Goal: Information Seeking & Learning: Learn about a topic

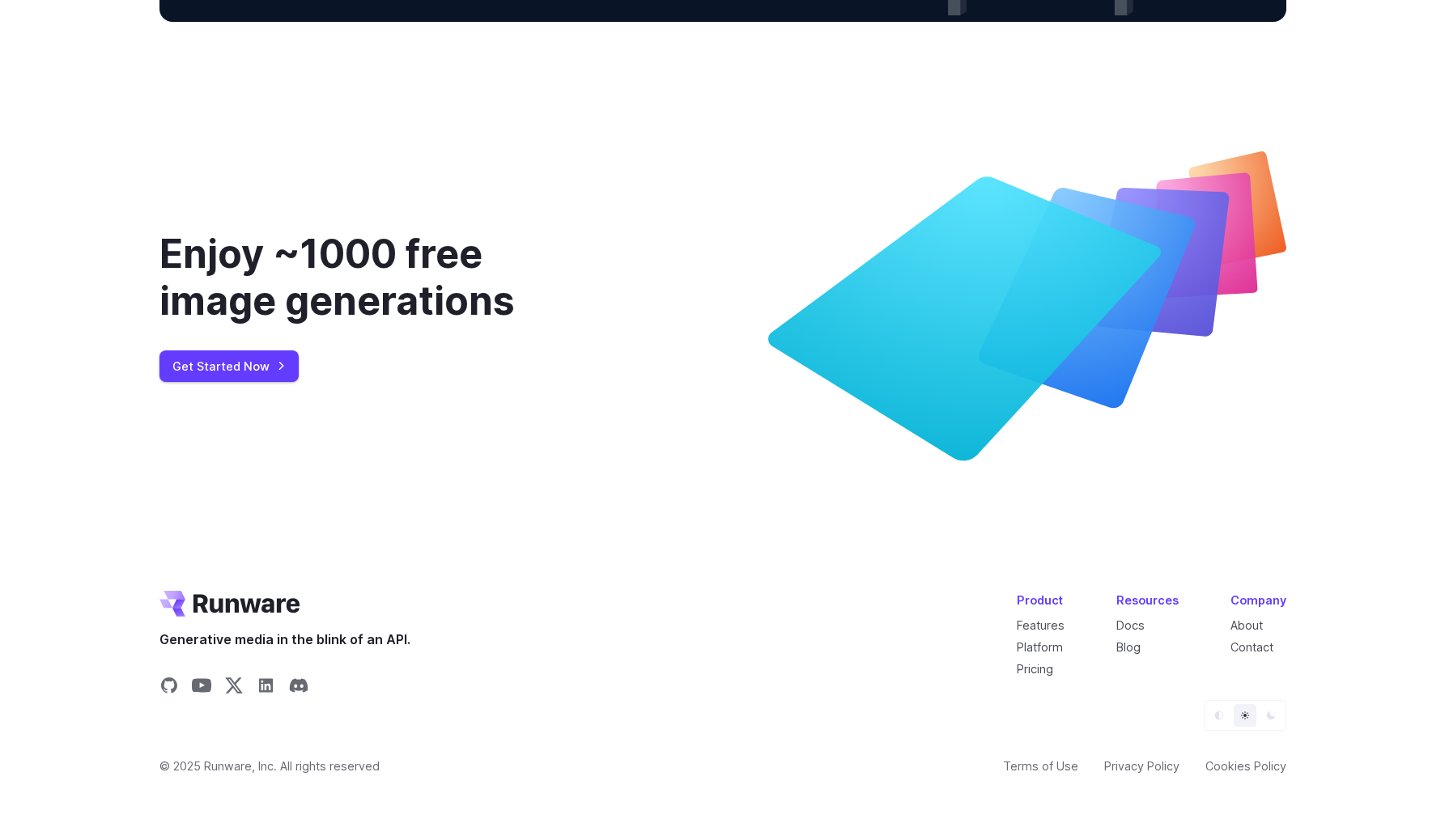
scroll to position [6097, 0]
click at [1253, 634] on ul "About Contact" at bounding box center [1257, 636] width 56 height 40
click at [1253, 621] on link "About" at bounding box center [1246, 625] width 32 height 14
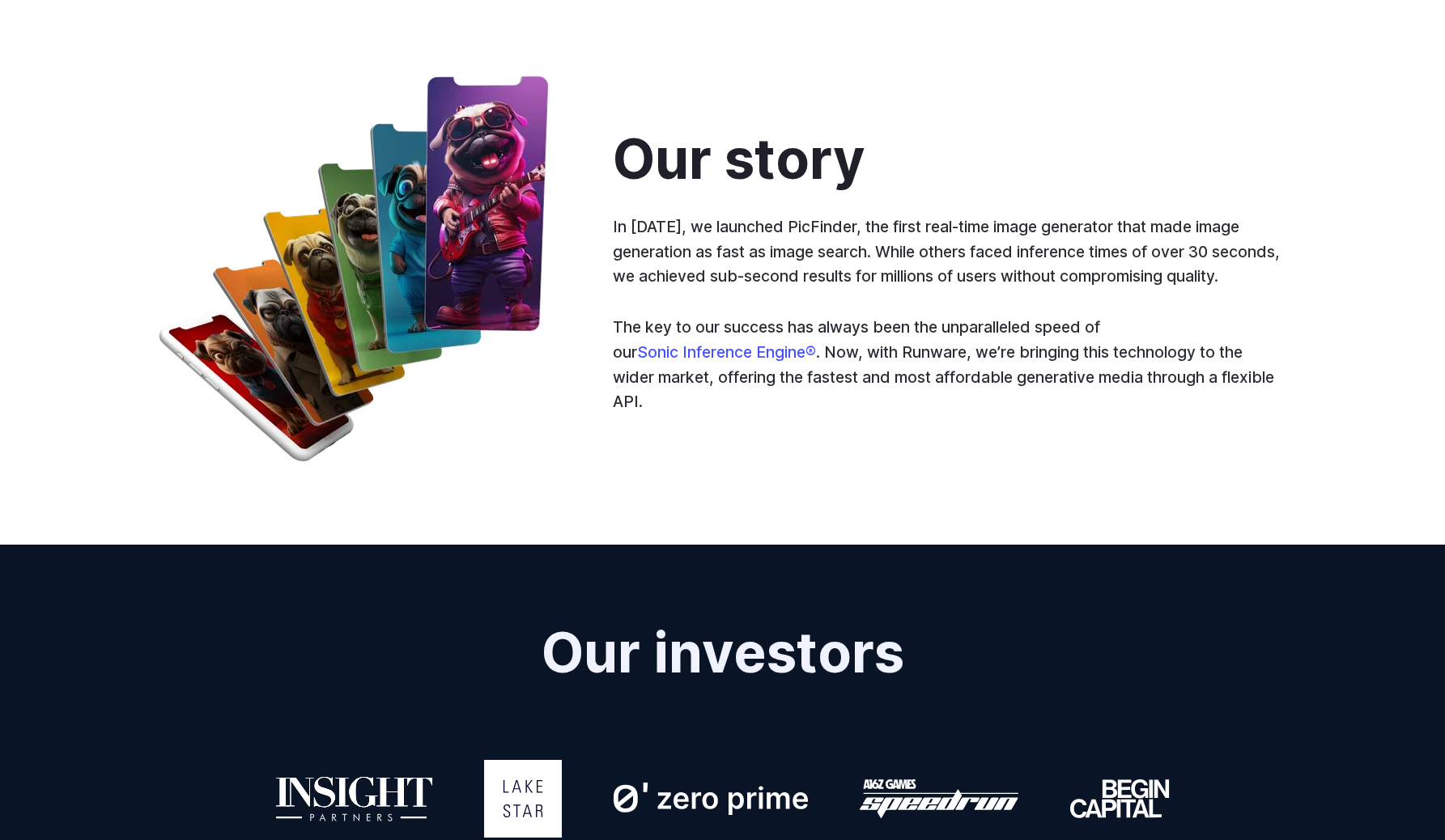
scroll to position [828, 0]
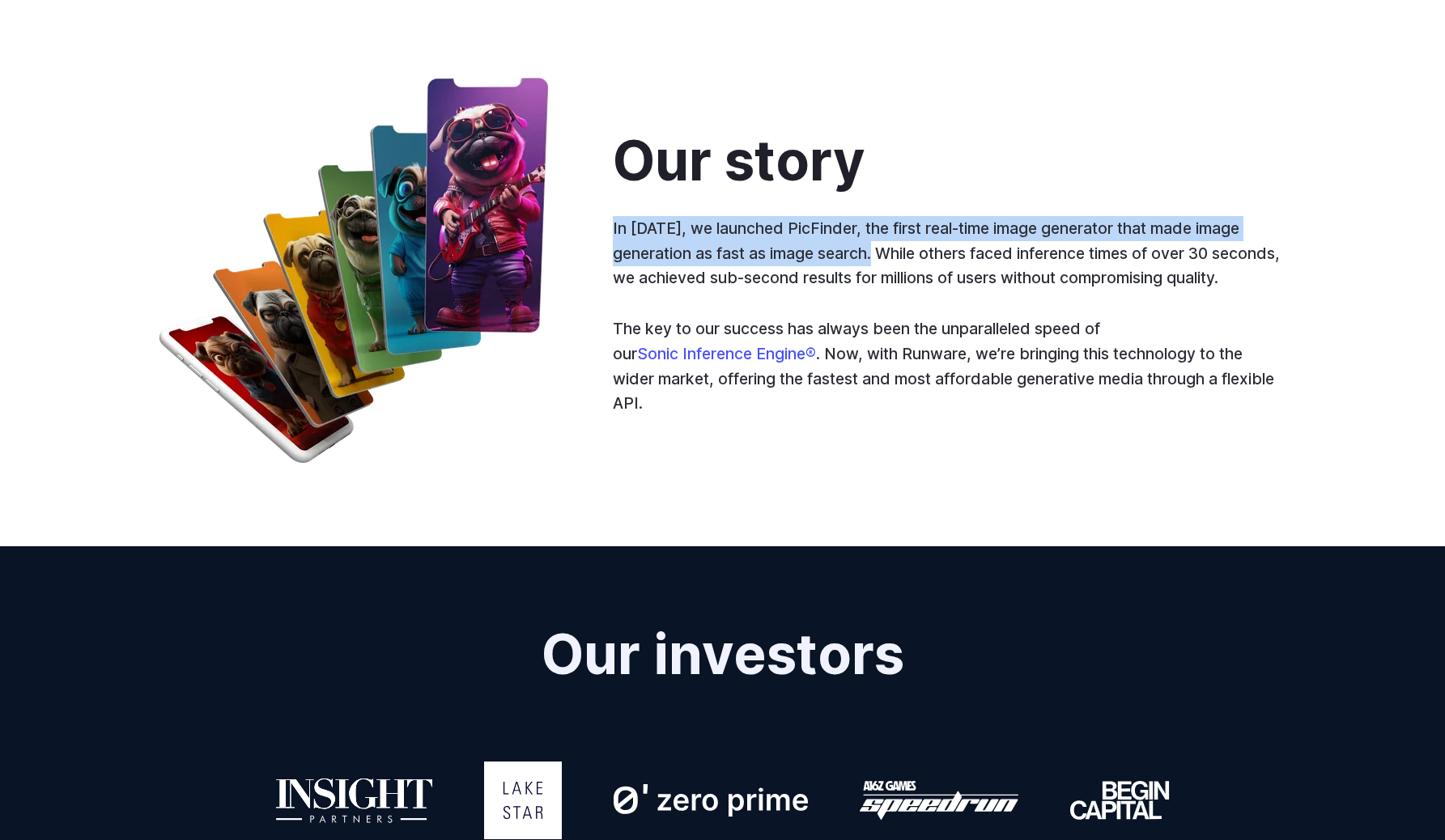
drag, startPoint x: 654, startPoint y: 208, endPoint x: 913, endPoint y: 261, distance: 264.4
click at [913, 261] on div "Our story In [DATE], we launched PicFinder, the first real-time image generator…" at bounding box center [949, 273] width 673 height 285
click at [913, 261] on p "In [DATE], we launched PicFinder, the first real-time image generator that made…" at bounding box center [949, 253] width 673 height 74
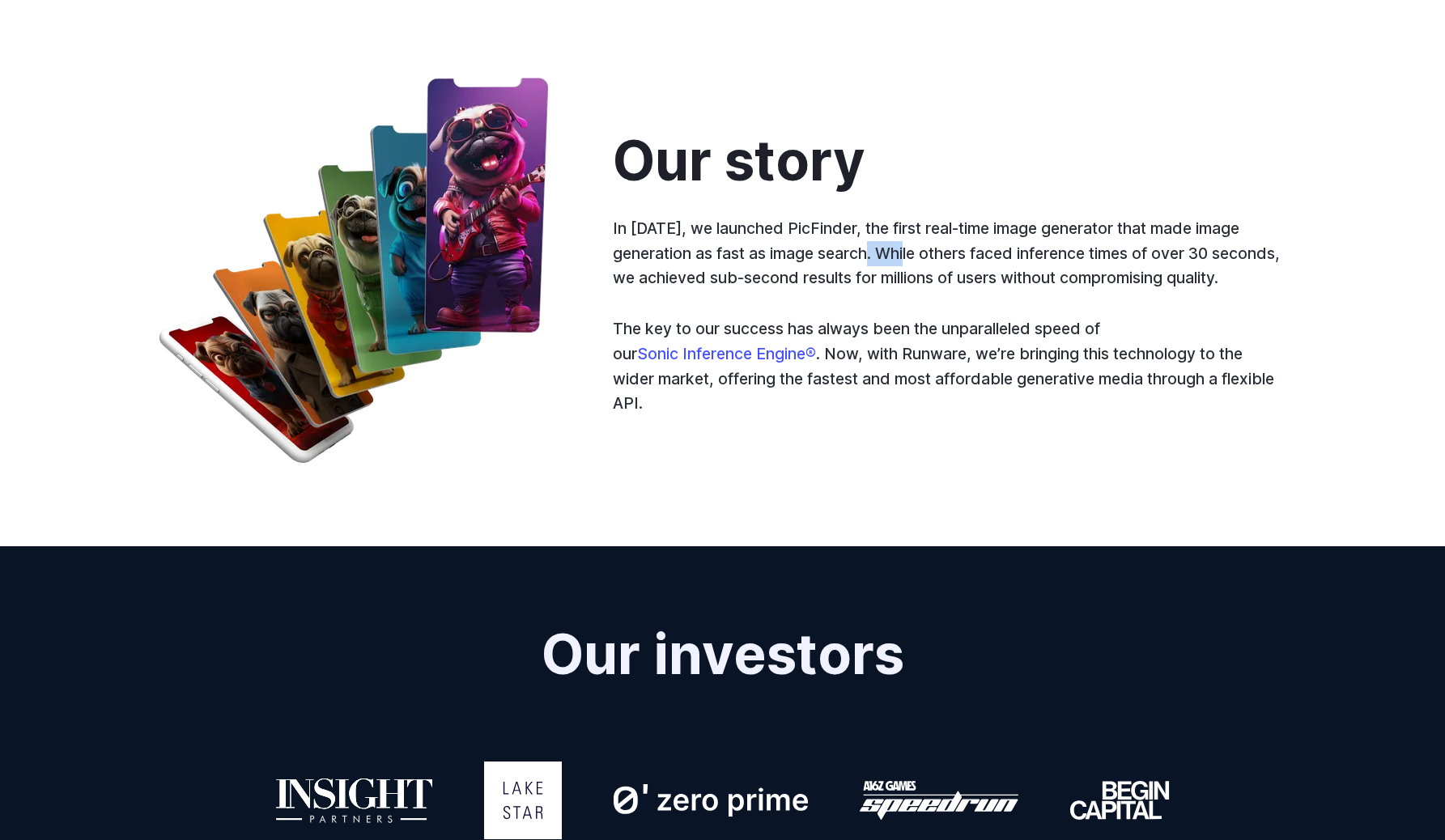
click at [913, 261] on p "In [DATE], we launched PicFinder, the first real-time image generator that made…" at bounding box center [949, 253] width 673 height 74
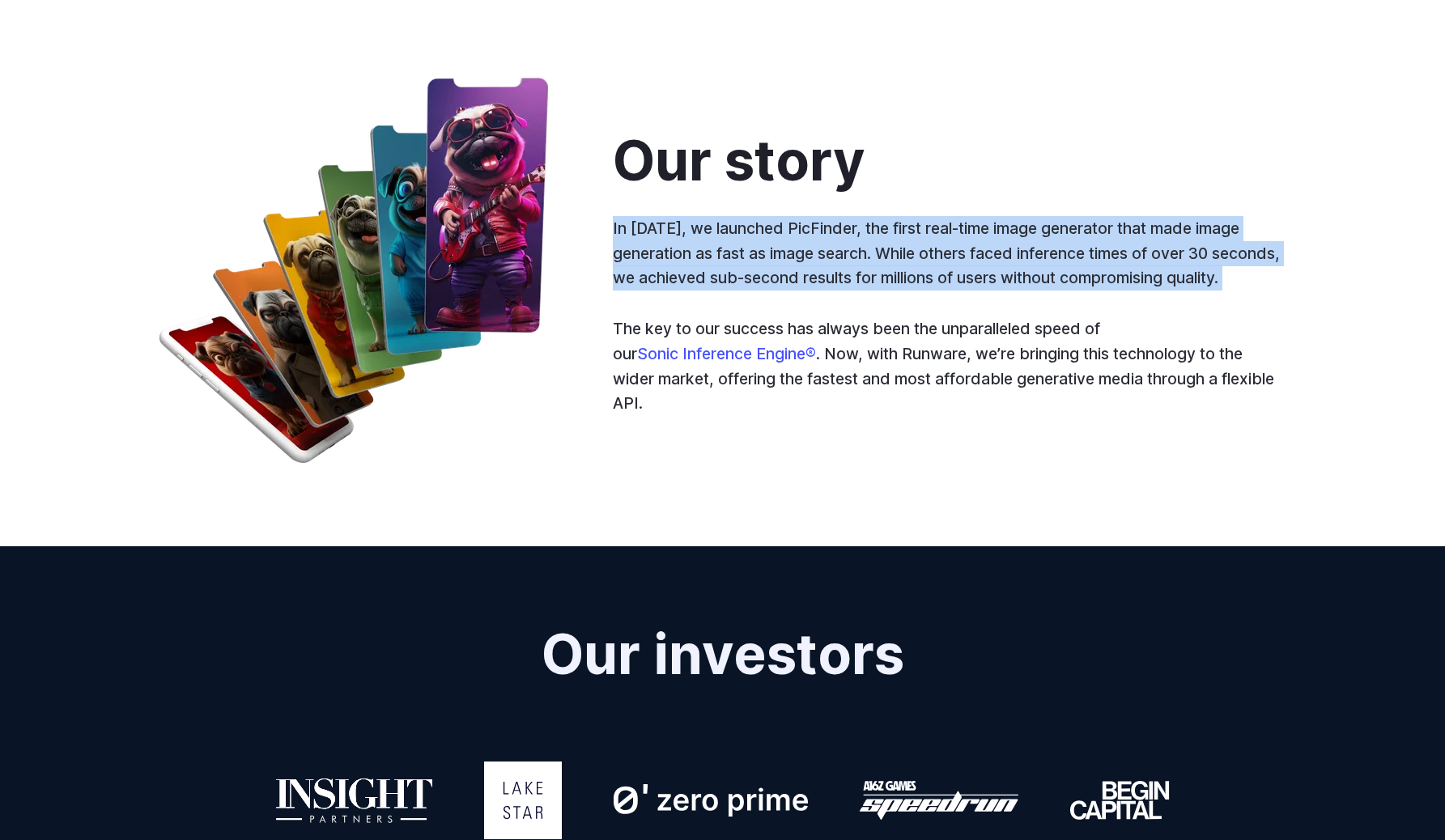
click at [913, 261] on p "In [DATE], we launched PicFinder, the first real-time image generator that made…" at bounding box center [949, 253] width 673 height 74
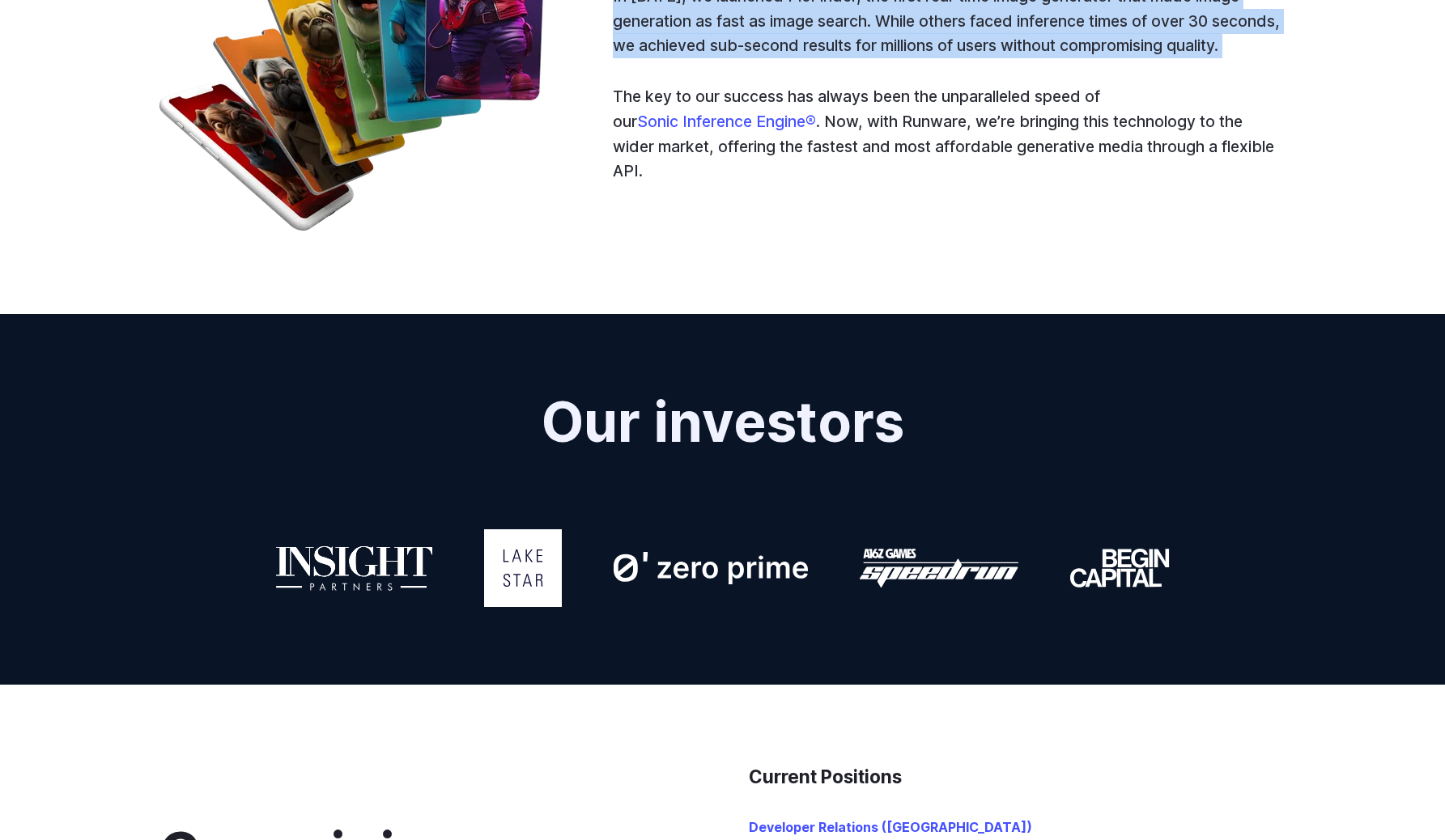
scroll to position [918, 0]
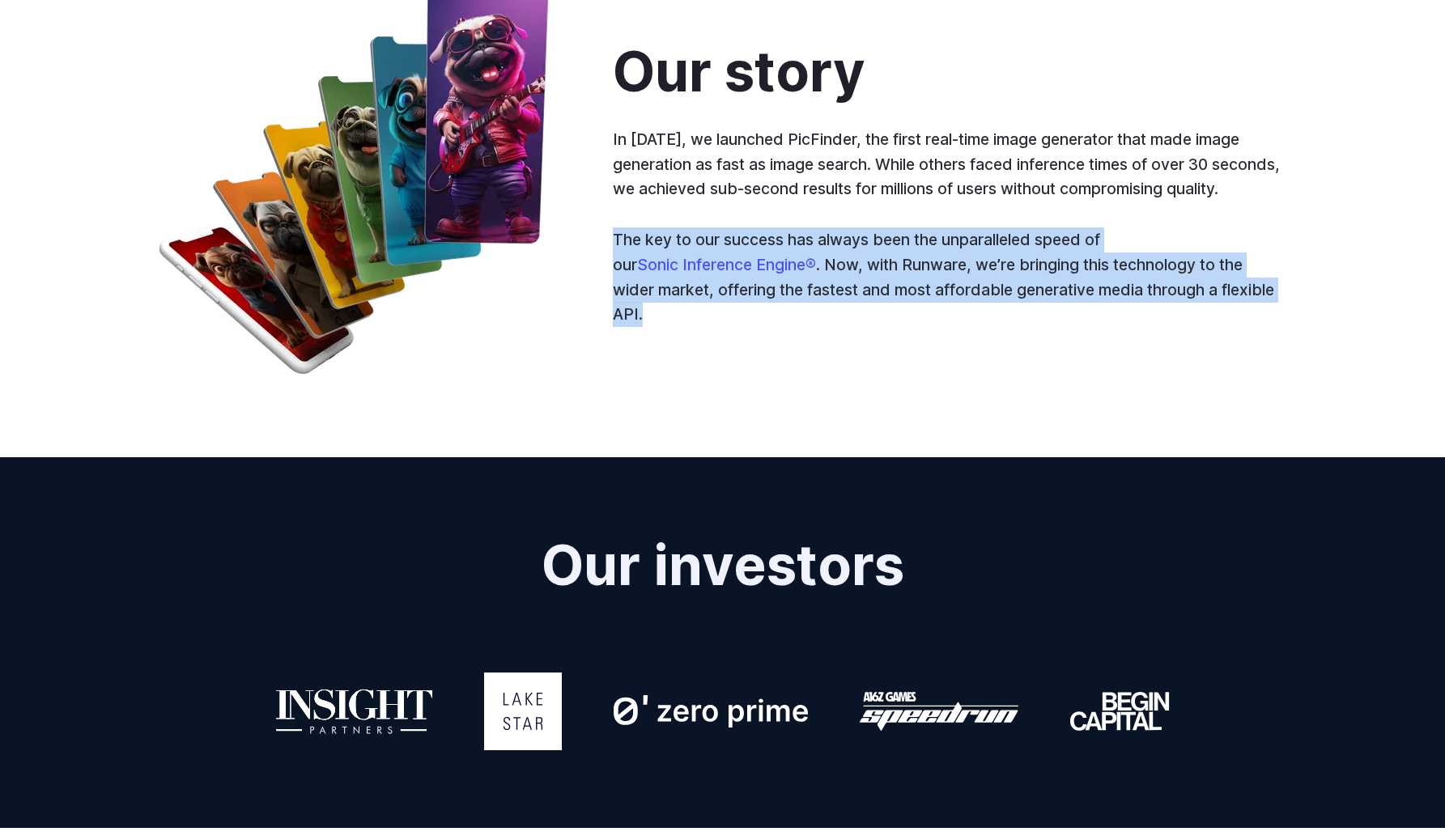
drag, startPoint x: 626, startPoint y: 267, endPoint x: 1064, endPoint y: 309, distance: 440.0
click at [1064, 309] on div "Our story In [DATE], we launched PicFinder, the first real-time image generator…" at bounding box center [722, 184] width 1126 height 392
click at [1064, 309] on p "The key to our success has always been the unparalleled speed of our Sonic Infe…" at bounding box center [949, 277] width 673 height 100
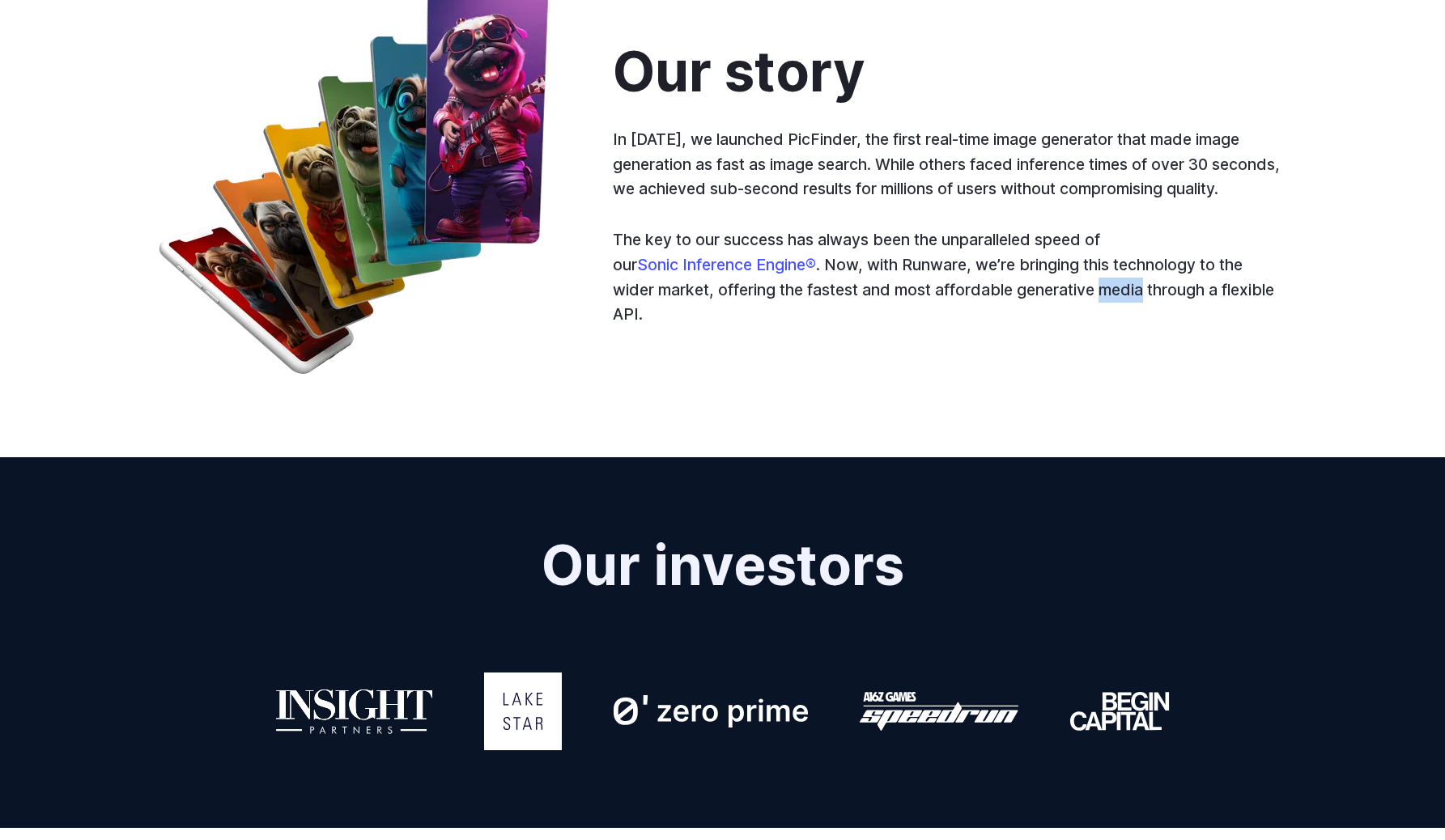
click at [1064, 309] on p "The key to our success has always been the unparalleled speed of our Sonic Infe…" at bounding box center [949, 277] width 673 height 100
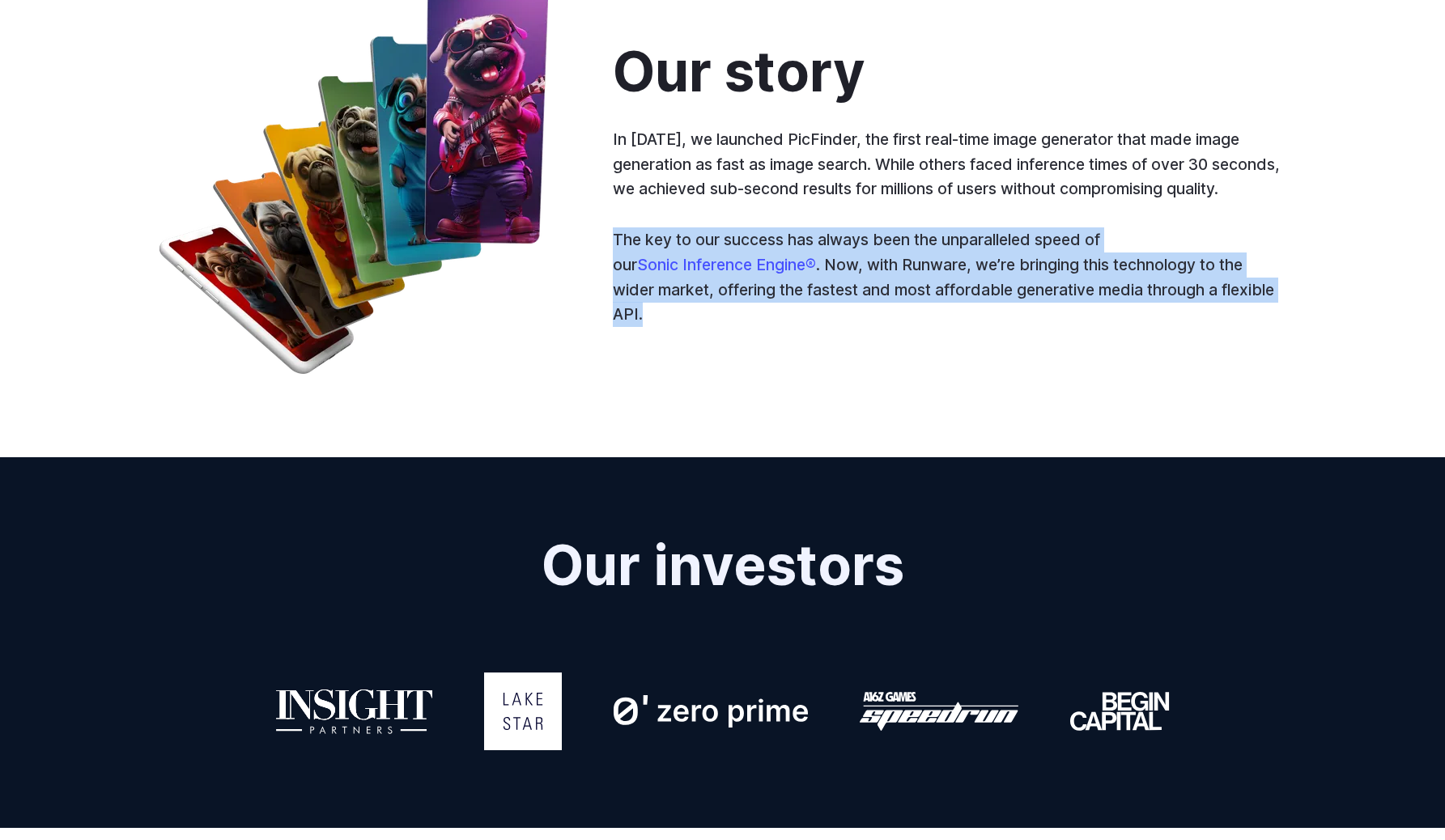
click at [1064, 309] on p "The key to our success has always been the unparalleled speed of our Sonic Infe…" at bounding box center [949, 277] width 673 height 100
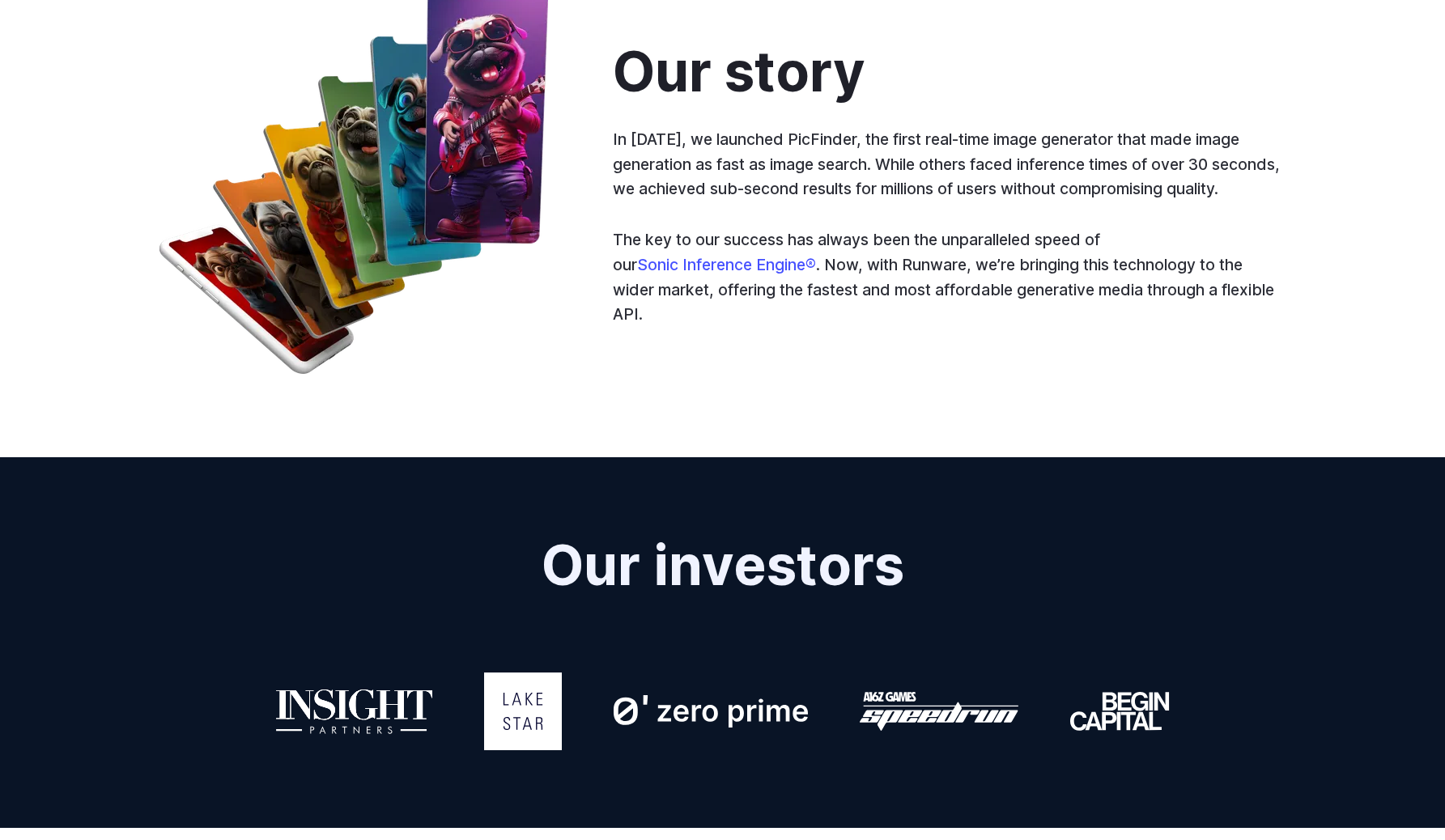
click at [982, 311] on p "The key to our success has always been the unparalleled speed of our Sonic Infe…" at bounding box center [949, 277] width 673 height 100
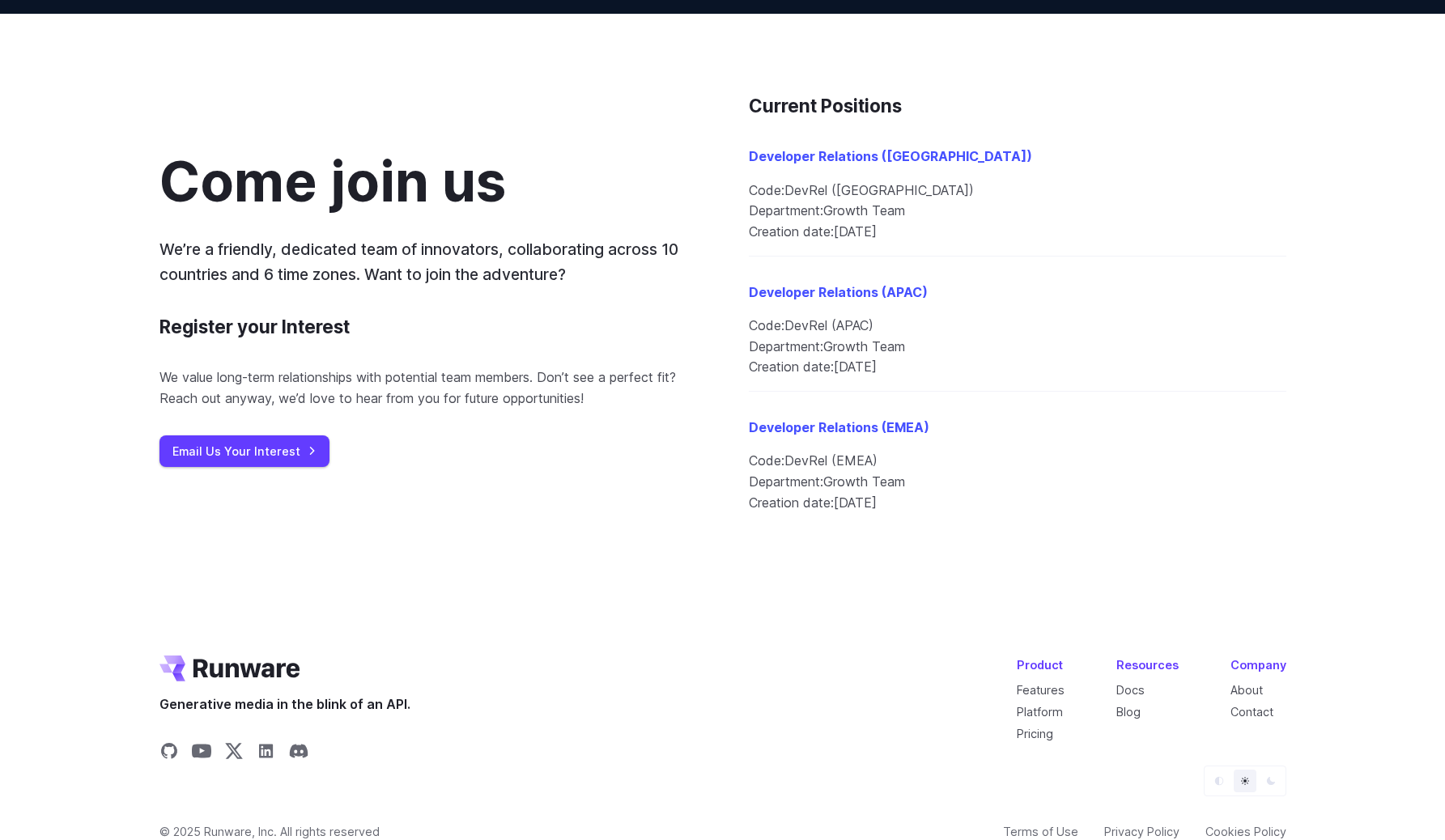
scroll to position [1734, 0]
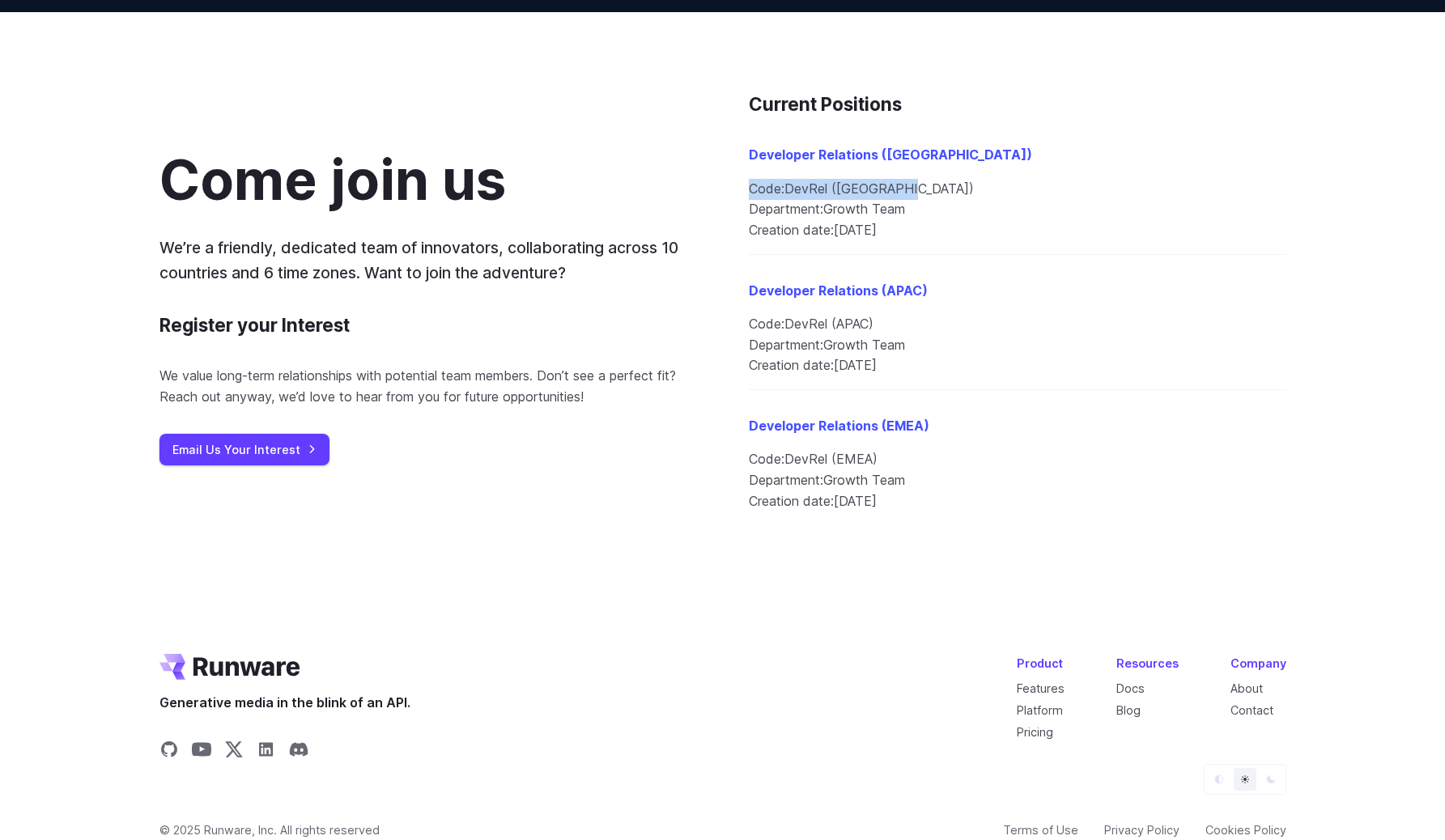
drag, startPoint x: 757, startPoint y: 187, endPoint x: 1063, endPoint y: 187, distance: 306.0
click at [1063, 187] on div "Come join us We’re a friendly, dedicated team of innovators, collaborating acro…" at bounding box center [722, 307] width 1126 height 435
click at [1063, 187] on li "Code: DevRel ([GEOGRAPHIC_DATA])" at bounding box center [1017, 189] width 537 height 21
drag, startPoint x: 744, startPoint y: 210, endPoint x: 986, endPoint y: 220, distance: 242.2
click at [986, 220] on div "Come join us We’re a friendly, dedicated team of innovators, collaborating acro…" at bounding box center [722, 307] width 1126 height 435
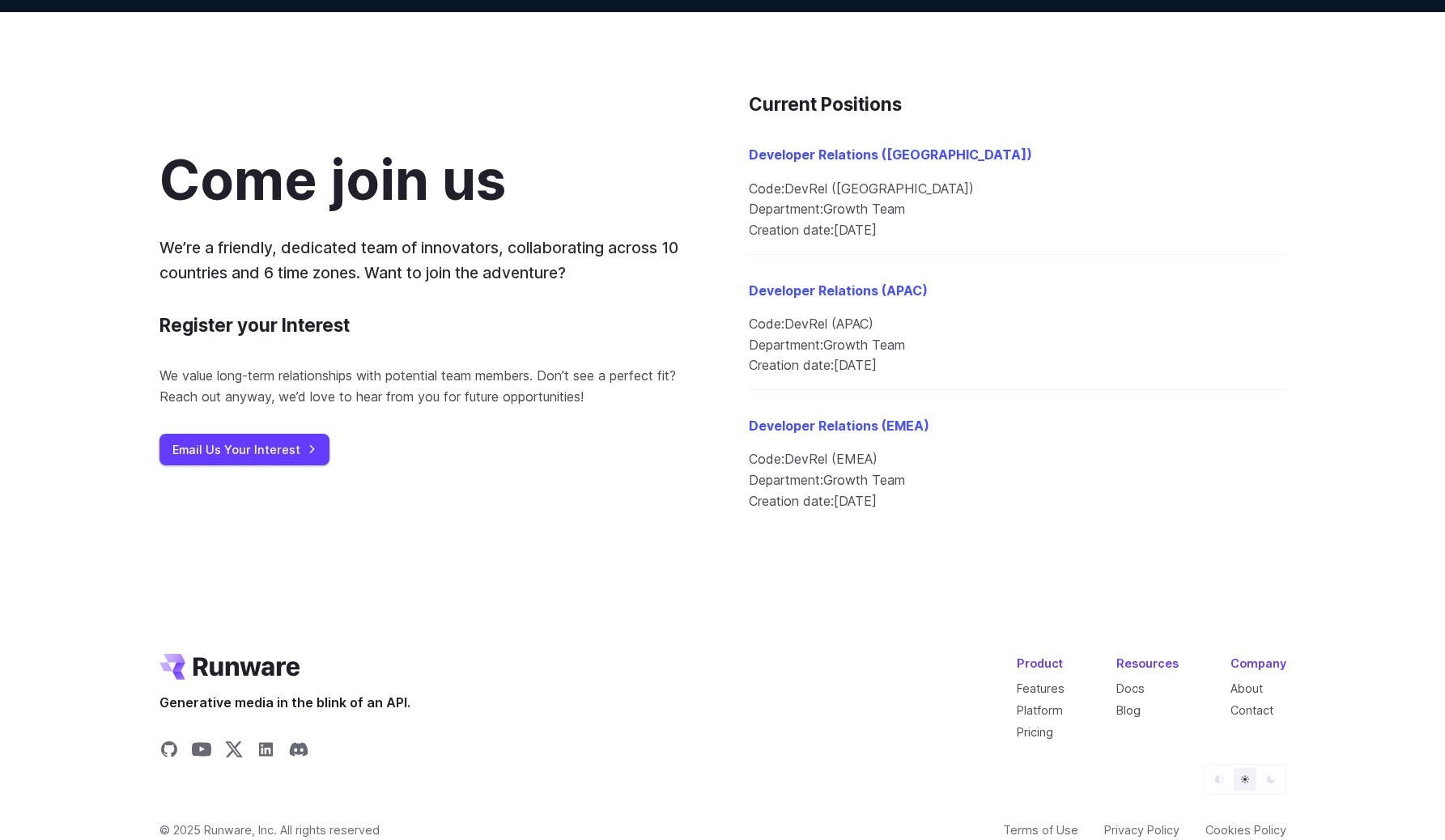
click at [986, 220] on li "Creation date: [DATE]" at bounding box center [1017, 231] width 537 height 21
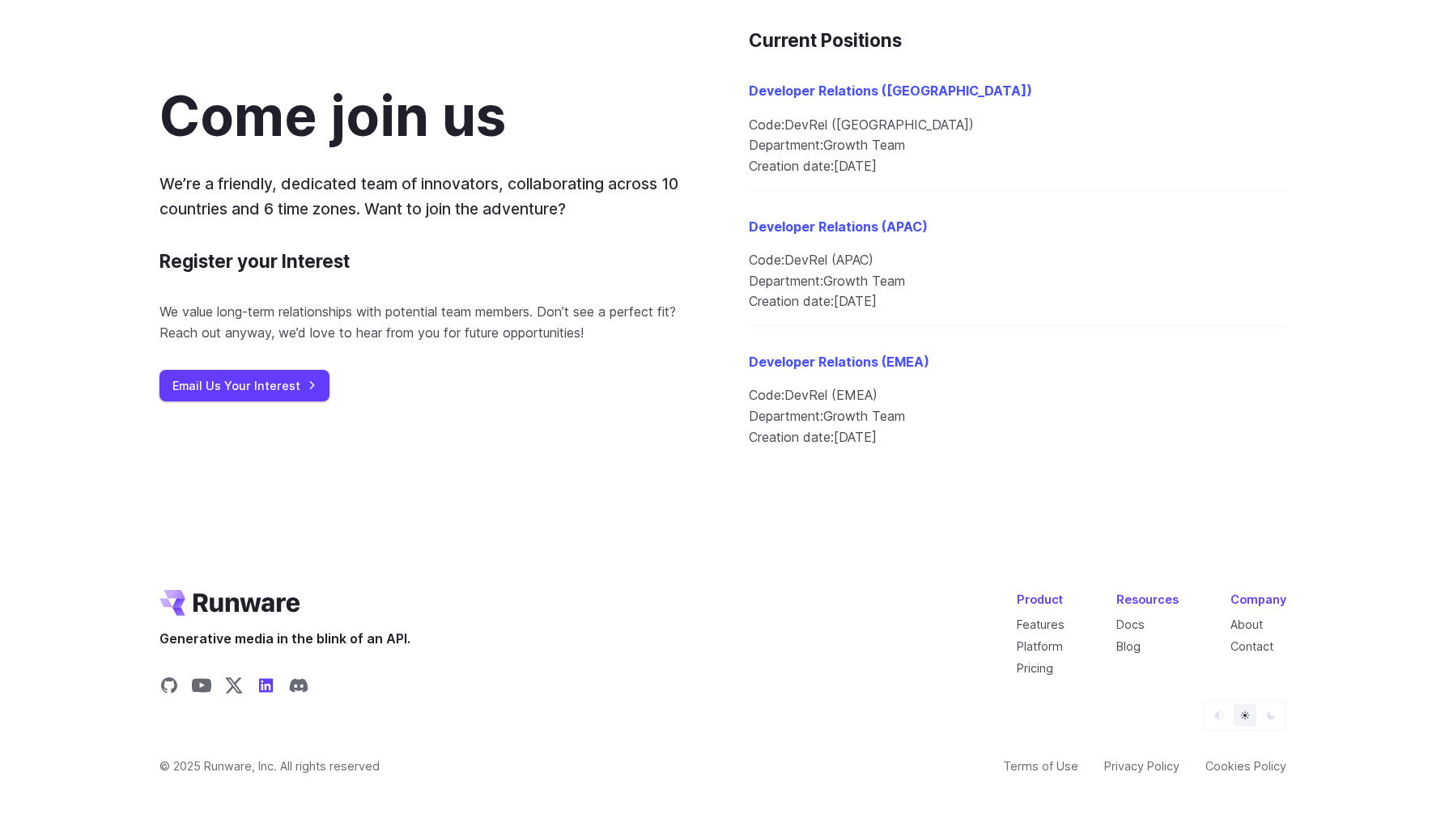
click at [267, 689] on icon "Share on LinkedIn" at bounding box center [266, 685] width 14 height 14
click at [233, 141] on h2 "Come join us" at bounding box center [332, 115] width 347 height 60
click at [120, 154] on div "Come join us We’re a friendly, dedicated team of innovators, collaborating acro…" at bounding box center [722, 243] width 1445 height 590
click at [166, 163] on div "Come join us We’re a friendly, dedicated team of innovators, collaborating acro…" at bounding box center [428, 243] width 537 height 315
